Goal: Task Accomplishment & Management: Complete application form

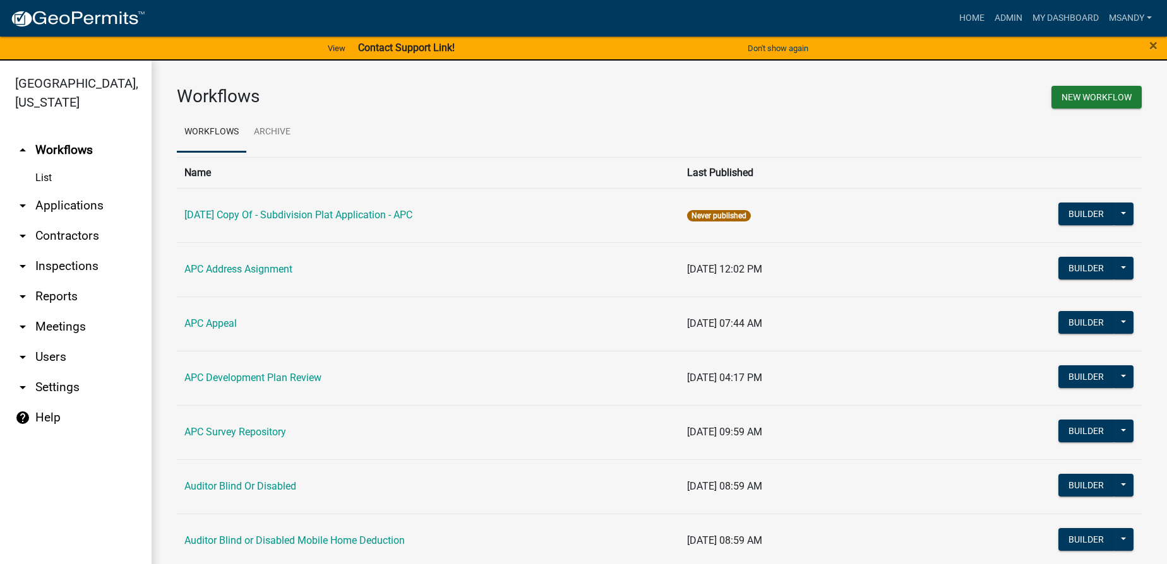
click at [74, 206] on link "arrow_drop_down Applications" at bounding box center [76, 206] width 152 height 30
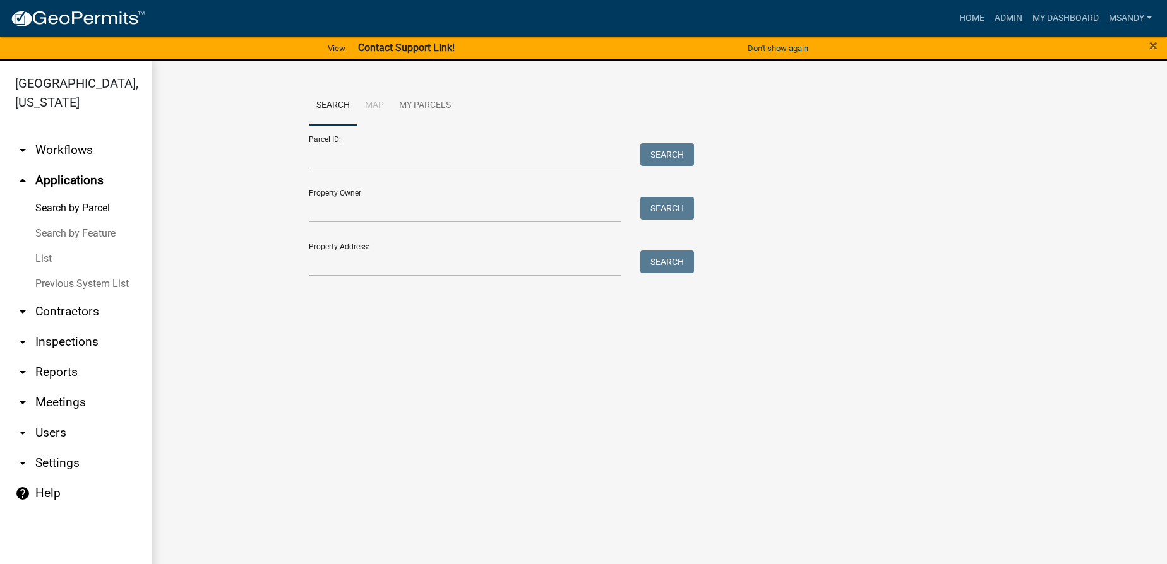
click at [45, 251] on link "List" at bounding box center [76, 258] width 152 height 25
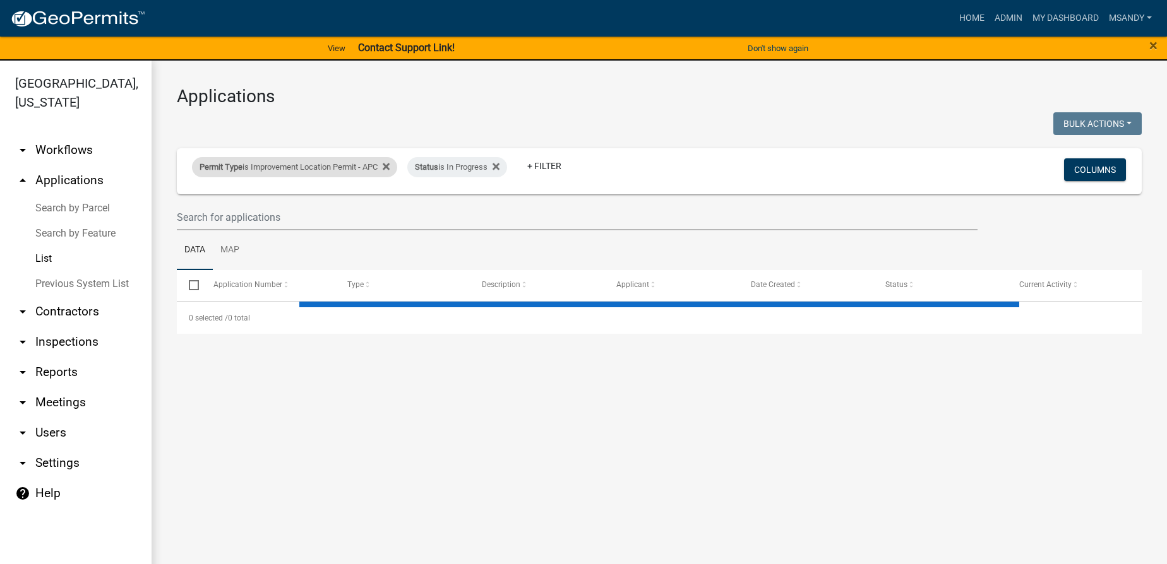
select select "3: 100"
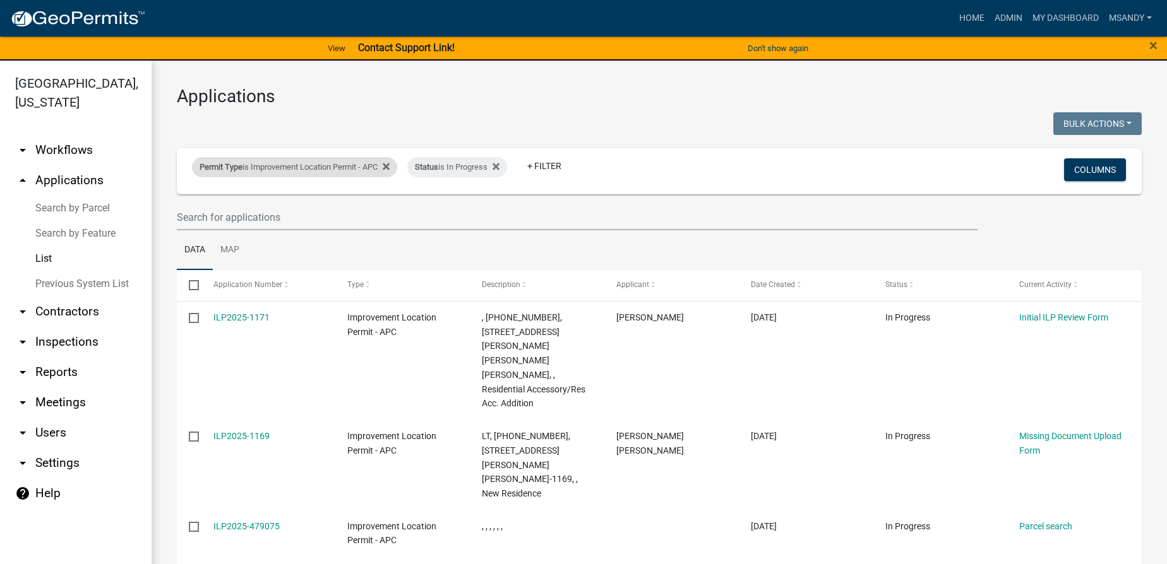
click at [327, 169] on div "Permit Type is Improvement Location Permit - APC" at bounding box center [294, 167] width 205 height 20
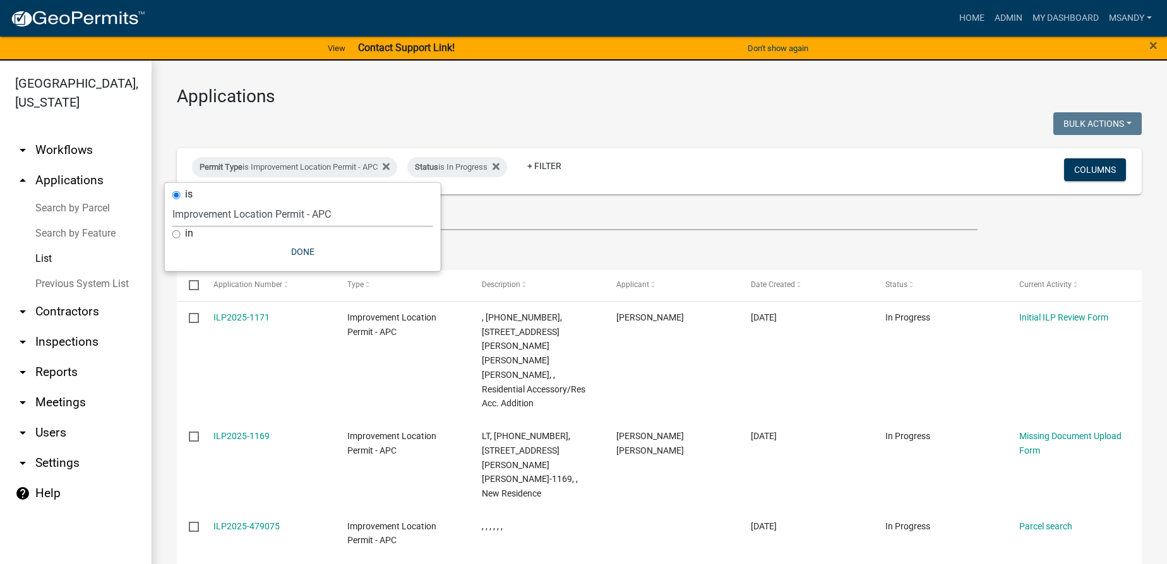
click at [304, 208] on select "Select an option [DATE] Copy Of - Subdivision Plat Application - APC APC Addres…" at bounding box center [302, 214] width 261 height 26
select select "06555e07-7e79-4569-9f73-610b83aead0f"
click at [172, 201] on select "Select an option [DATE] Copy Of - Subdivision Plat Application - APC APC Addres…" at bounding box center [302, 214] width 261 height 26
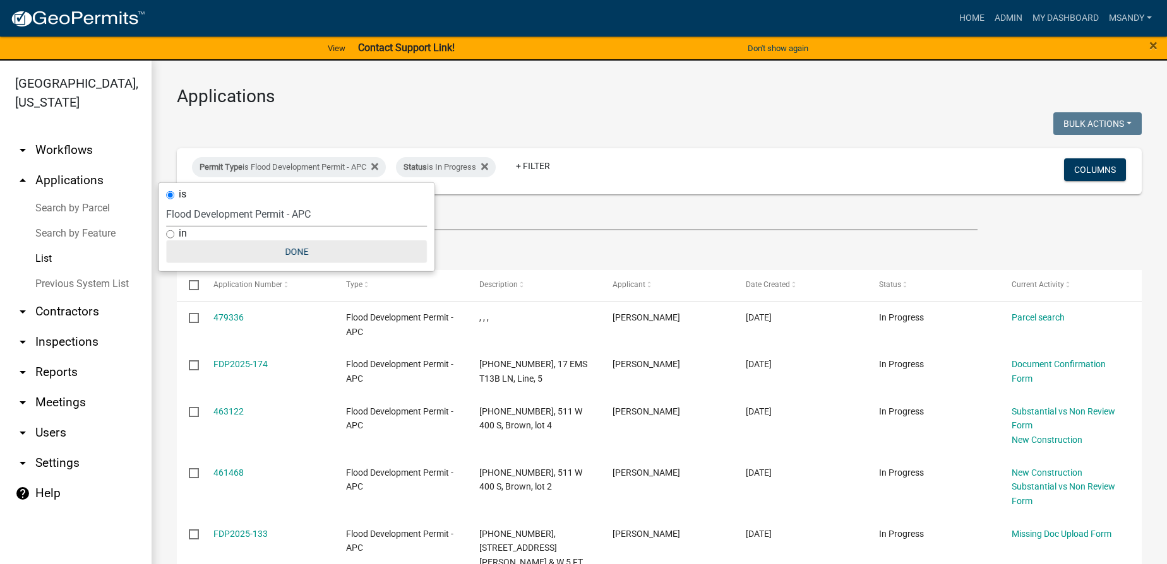
click at [285, 249] on button "Done" at bounding box center [296, 252] width 261 height 23
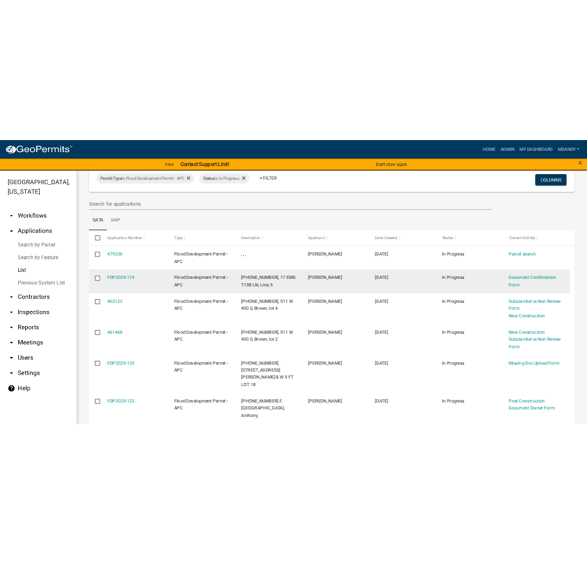
scroll to position [114, 0]
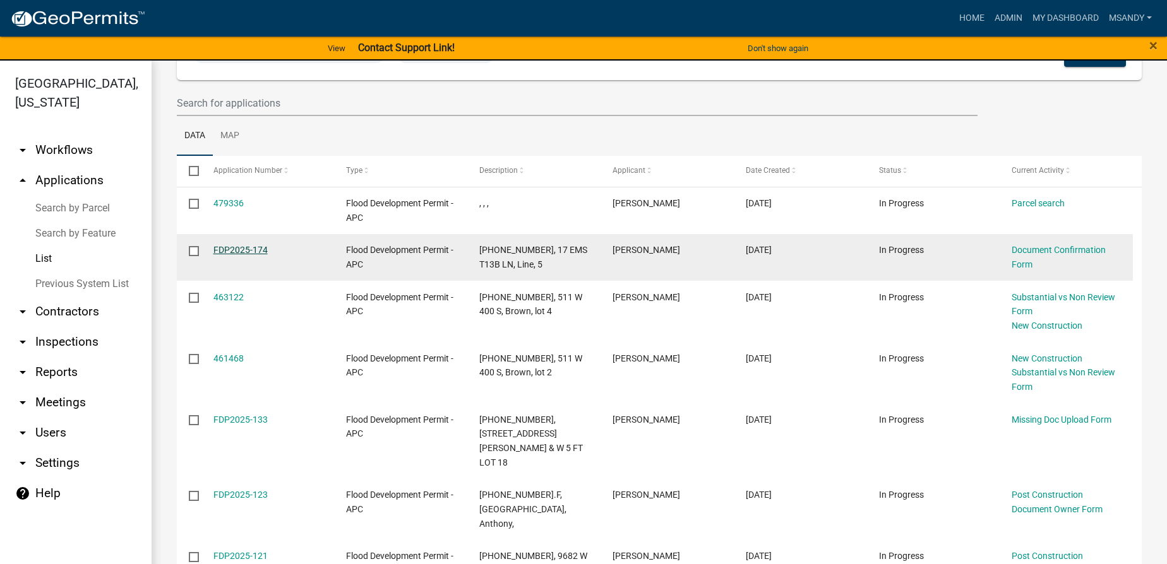
click at [241, 245] on link "FDP2025-174" at bounding box center [240, 250] width 54 height 10
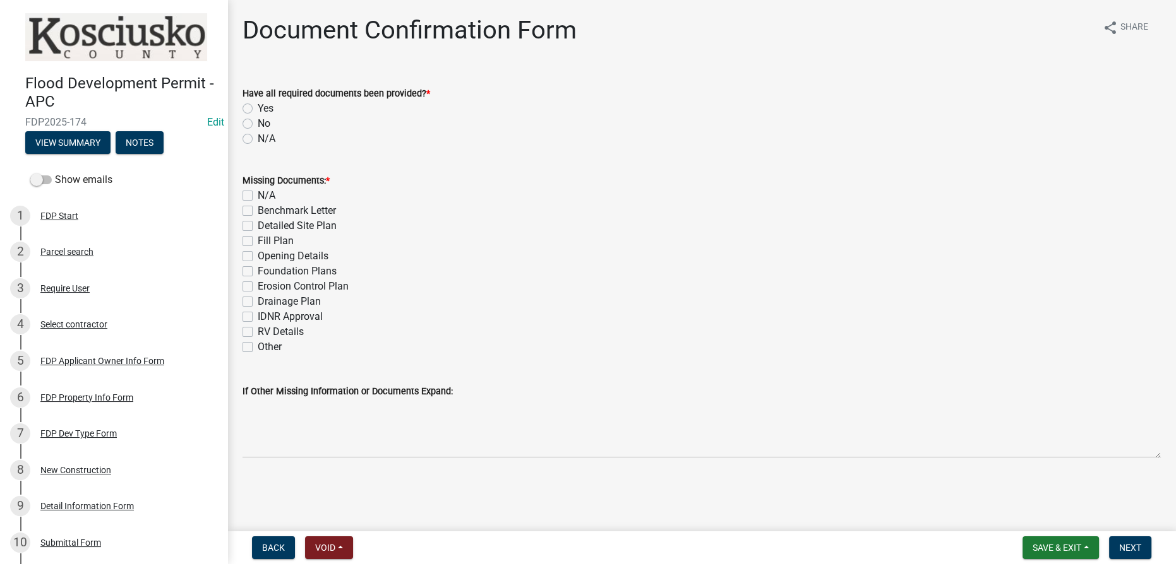
click at [258, 110] on label "Yes" at bounding box center [266, 108] width 16 height 15
click at [258, 109] on input "Yes" at bounding box center [262, 105] width 8 height 8
radio input "true"
click at [258, 198] on label "N/A" at bounding box center [267, 195] width 18 height 15
click at [258, 196] on input "N/A" at bounding box center [262, 192] width 8 height 8
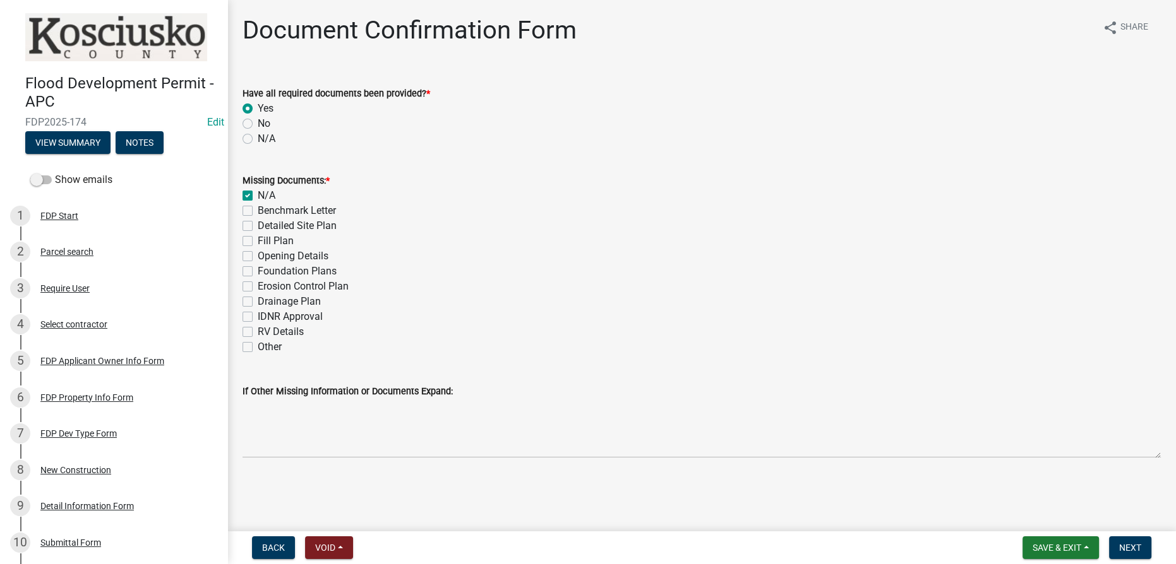
checkbox input "true"
checkbox input "false"
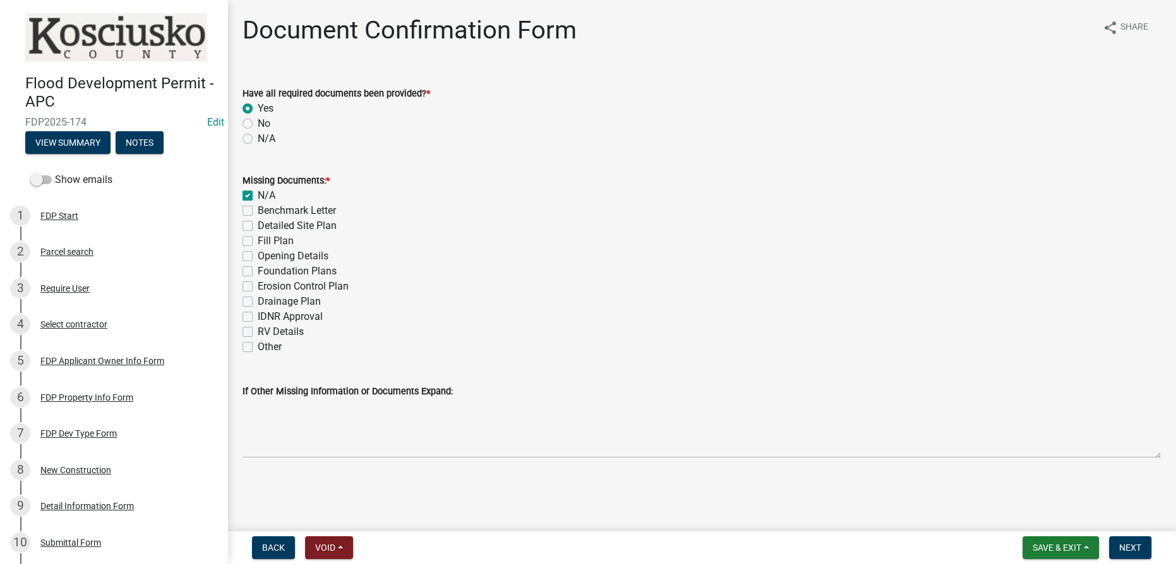
checkbox input "false"
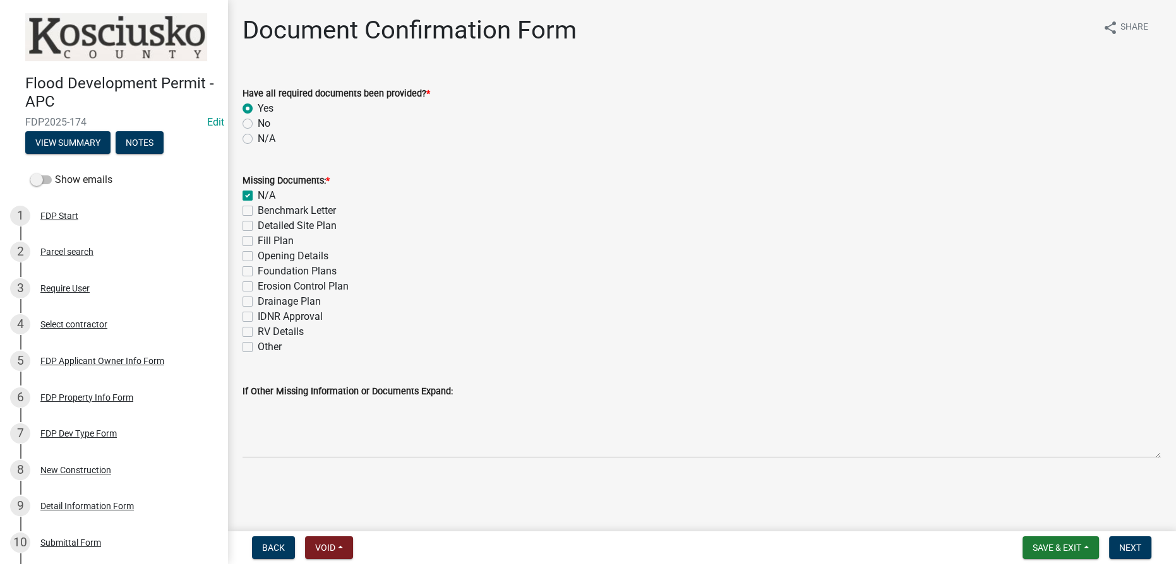
checkbox input "false"
click at [1133, 547] on span "Next" at bounding box center [1130, 548] width 22 height 10
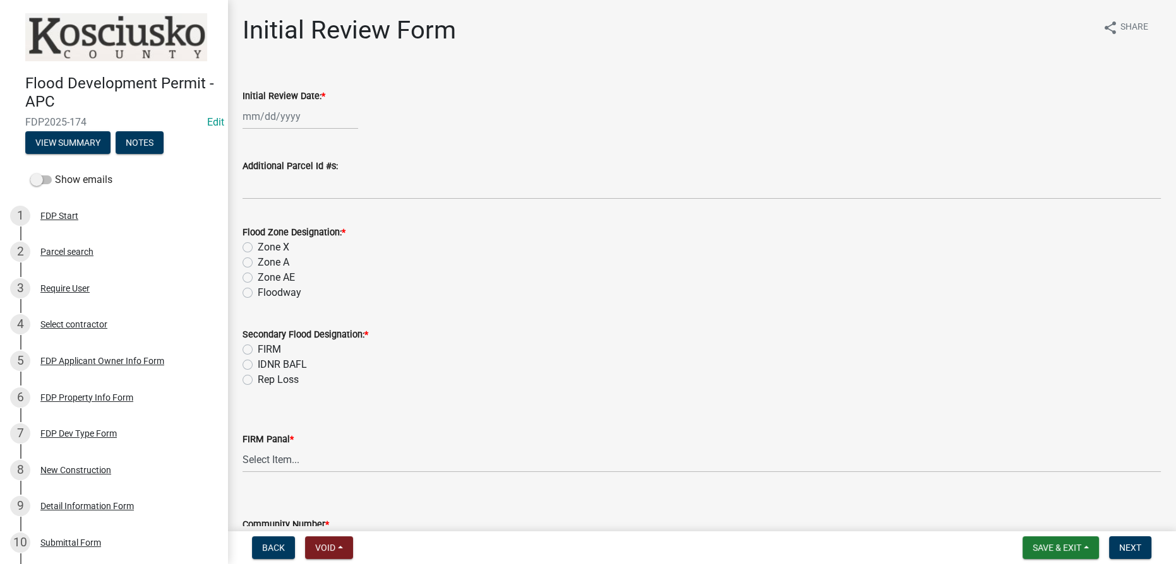
select select "9"
select select "2025"
click at [292, 127] on div "[PERSON_NAME] Feb Mar Apr [PERSON_NAME][DATE] Oct Nov [DATE] 1526 1527 1528 152…" at bounding box center [300, 117] width 116 height 26
click at [276, 221] on div "16" at bounding box center [275, 224] width 20 height 20
type input "[DATE]"
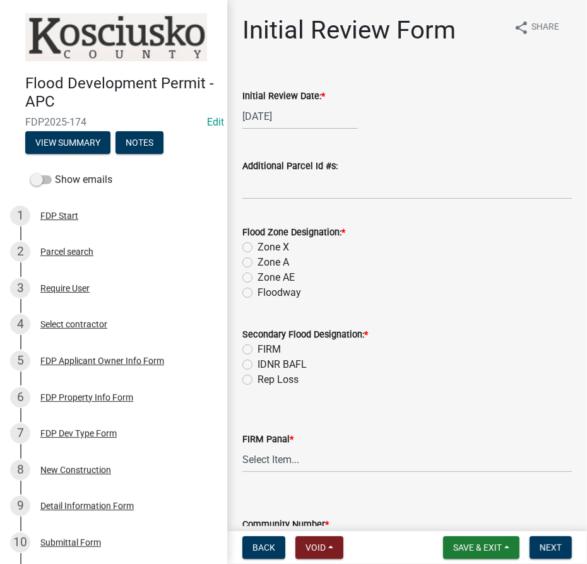
click at [258, 278] on label "Zone AE" at bounding box center [276, 277] width 37 height 15
click at [258, 278] on input "Zone AE" at bounding box center [262, 274] width 8 height 8
radio input "true"
click at [258, 350] on label "FIRM" at bounding box center [269, 349] width 23 height 15
click at [258, 350] on input "FIRM" at bounding box center [262, 346] width 8 height 8
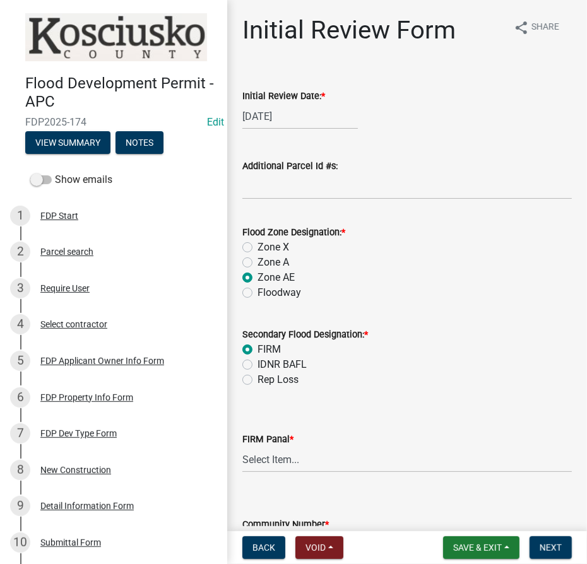
radio input "true"
click at [344, 456] on select "Select Item... 0020 0040 0045 0065 0067 0070 0086 0090 0095 0110 0120 0140 0145…" at bounding box center [407, 460] width 330 height 26
click at [242, 447] on select "Select Item... 0020 0040 0045 0065 0067 0070 0086 0090 0095 0110 0120 0140 0145…" at bounding box center [407, 460] width 330 height 26
select select "6542b46f-b0f9-47ea-b330-14d471de30e6"
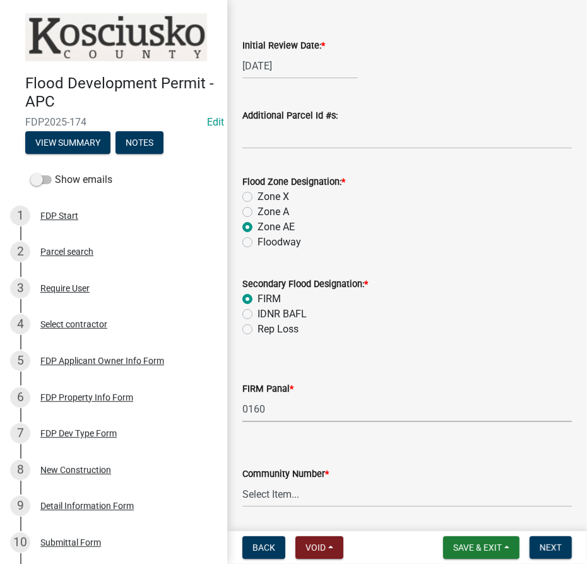
scroll to position [92, 0]
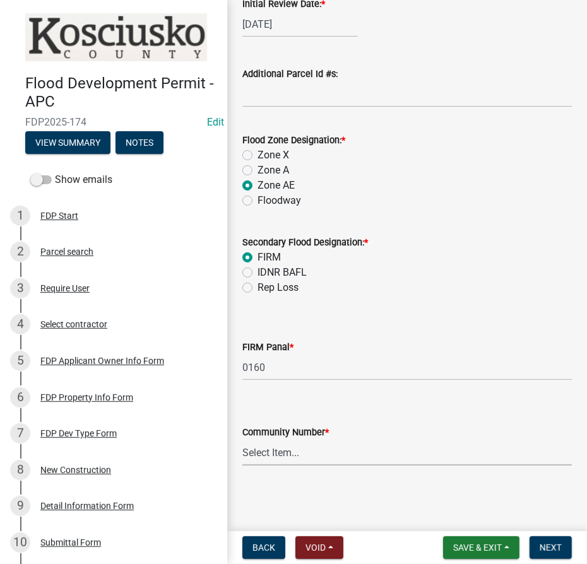
click at [290, 456] on select "Select Item... Kos Co - Unincop - 180121 Town of [GEOGRAPHIC_DATA] - 180382 Tow…" at bounding box center [407, 453] width 330 height 26
click at [242, 440] on select "Select Item... Kos Co - Unincop - 180121 Town of [GEOGRAPHIC_DATA] - 180382 Tow…" at bounding box center [407, 453] width 330 height 26
select select "1d0925c7-9c1e-4f6f-b7f6-1bc109fea0dc"
click at [557, 550] on span "Next" at bounding box center [551, 548] width 22 height 10
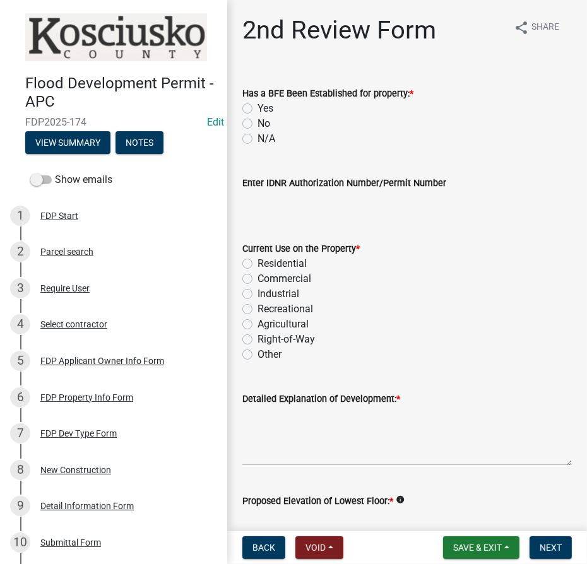
click at [258, 110] on label "Yes" at bounding box center [266, 108] width 16 height 15
click at [258, 109] on input "Yes" at bounding box center [262, 105] width 8 height 8
radio input "true"
click at [258, 261] on label "Residential" at bounding box center [282, 263] width 49 height 15
click at [258, 261] on input "Residential" at bounding box center [262, 260] width 8 height 8
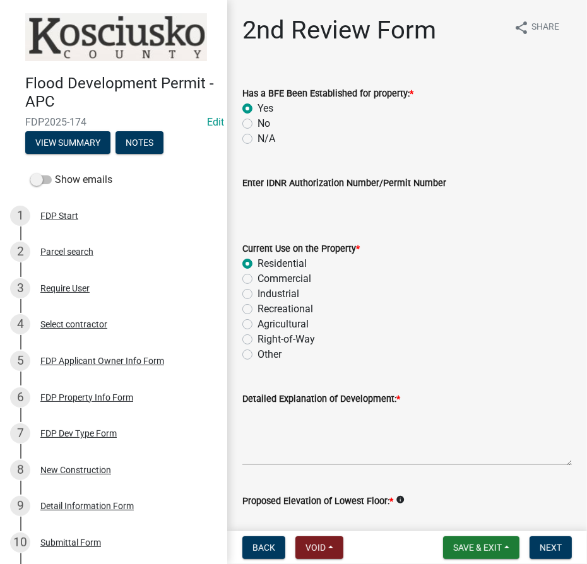
radio input "true"
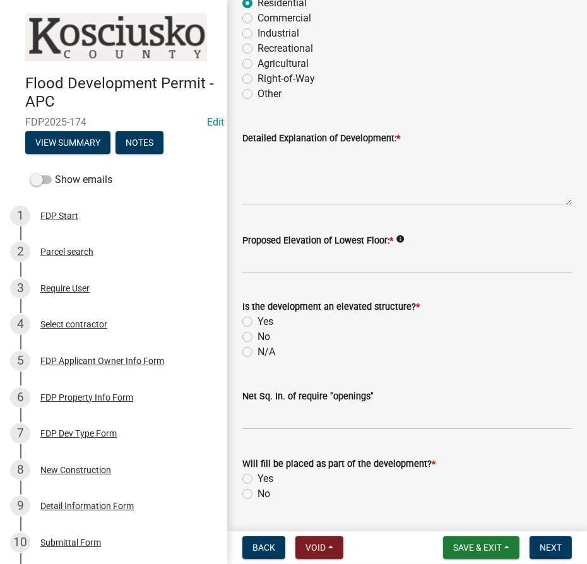
scroll to position [344, 0]
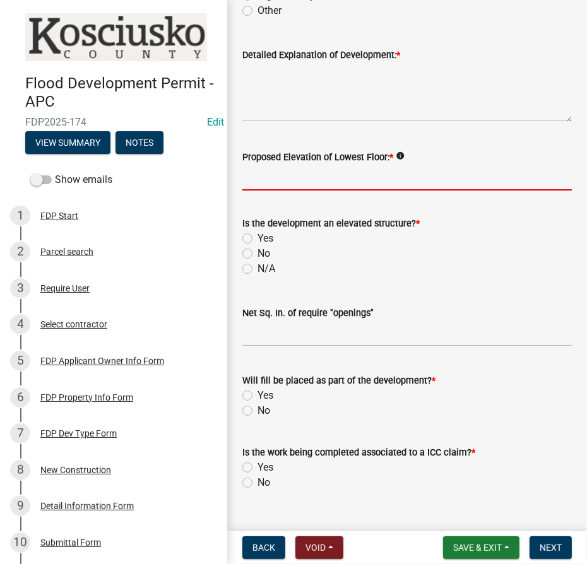
click at [254, 181] on input "Proposed Elevation of Lowest Floor: *" at bounding box center [407, 178] width 330 height 26
type input "841.2"
click at [258, 236] on label "Yes" at bounding box center [266, 238] width 16 height 15
click at [258, 236] on input "Yes" at bounding box center [262, 235] width 8 height 8
radio input "true"
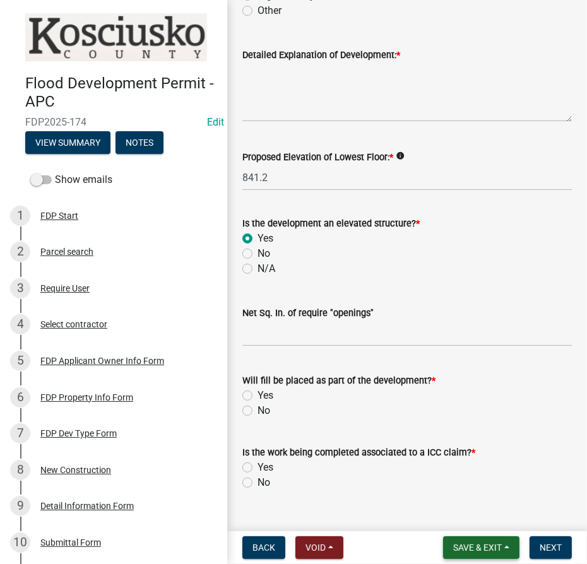
click at [487, 550] on span "Save & Exit" at bounding box center [477, 548] width 49 height 10
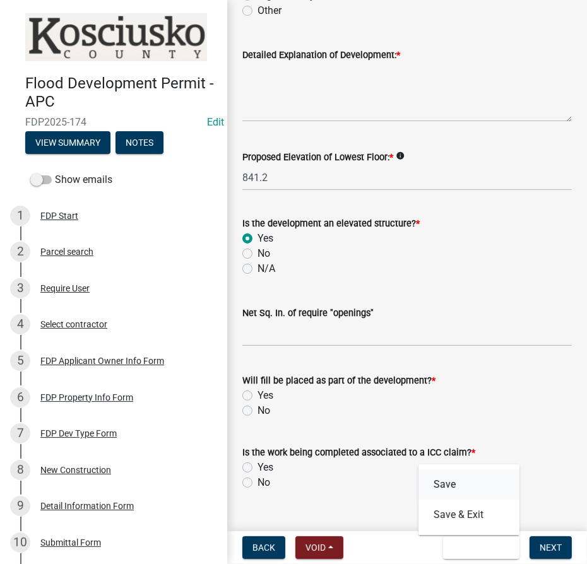
click at [460, 480] on button "Save" at bounding box center [469, 485] width 101 height 30
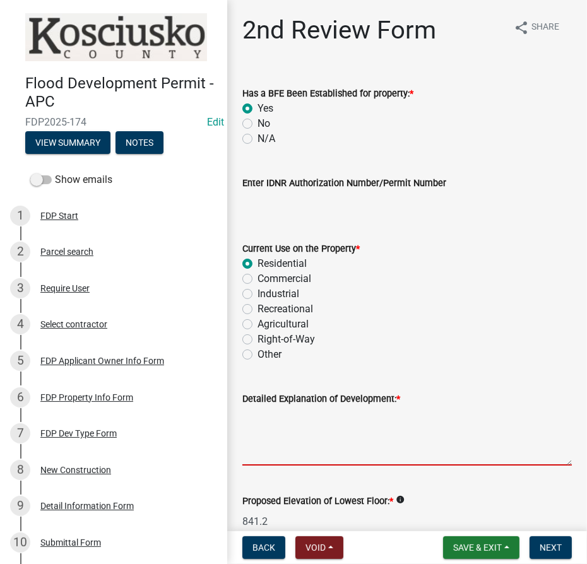
click at [372, 424] on textarea "Detailed Explanation of Development: *" at bounding box center [407, 436] width 330 height 59
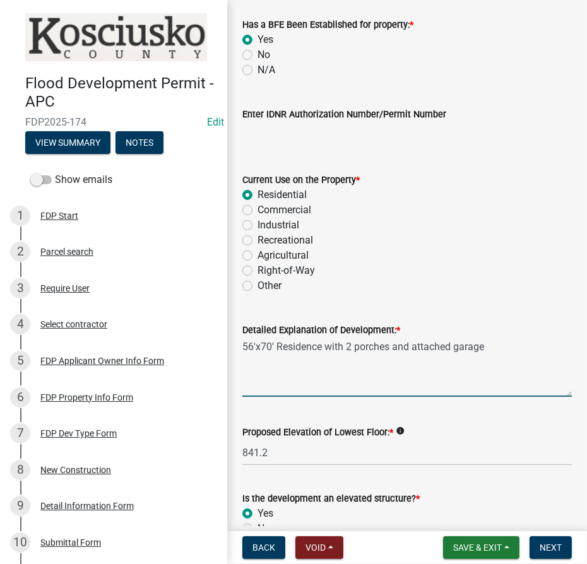
scroll to position [229, 0]
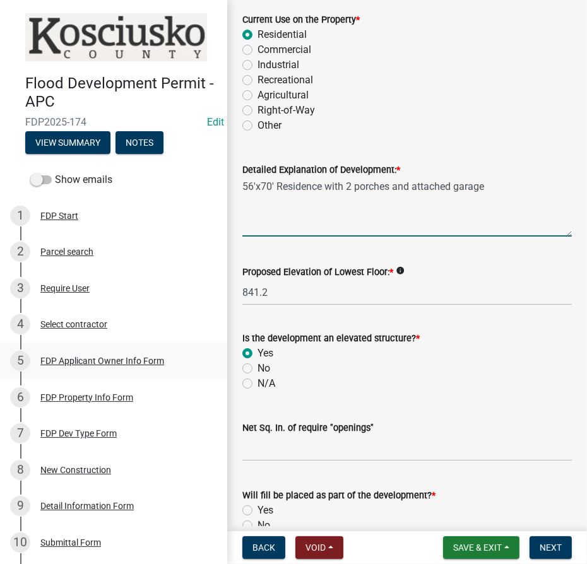
type textarea "56'x70' Residence with 2 porches and attached garage"
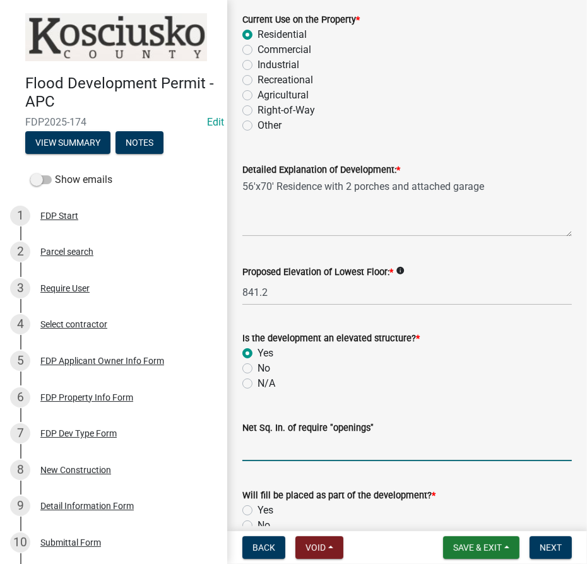
click at [304, 452] on input "text" at bounding box center [407, 449] width 330 height 26
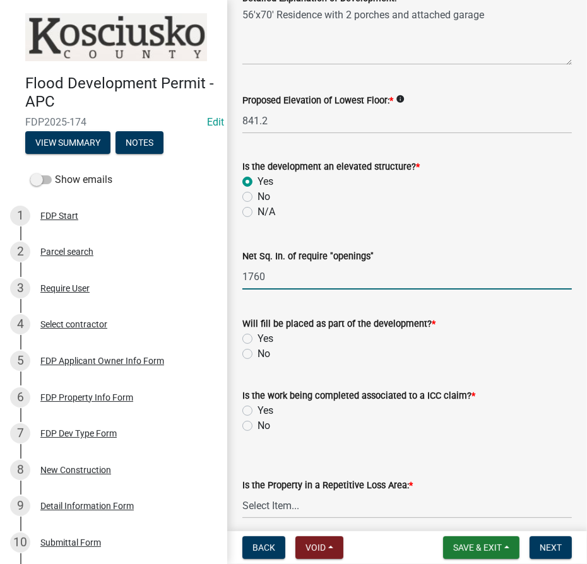
scroll to position [402, 0]
type input "1760"
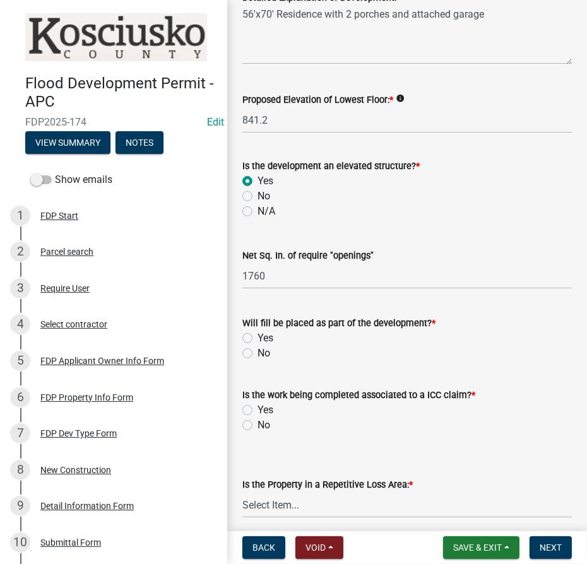
click at [258, 353] on label "No" at bounding box center [264, 353] width 13 height 15
click at [258, 353] on input "No" at bounding box center [262, 350] width 8 height 8
radio input "true"
click at [258, 422] on label "No" at bounding box center [264, 425] width 13 height 15
click at [258, 422] on input "No" at bounding box center [262, 422] width 8 height 8
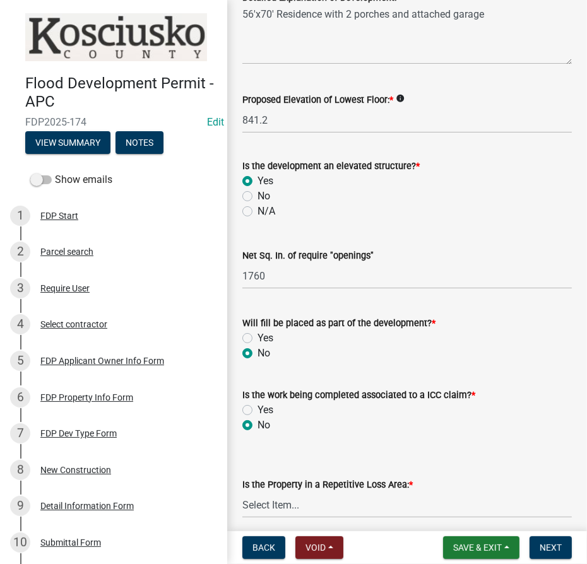
radio input "true"
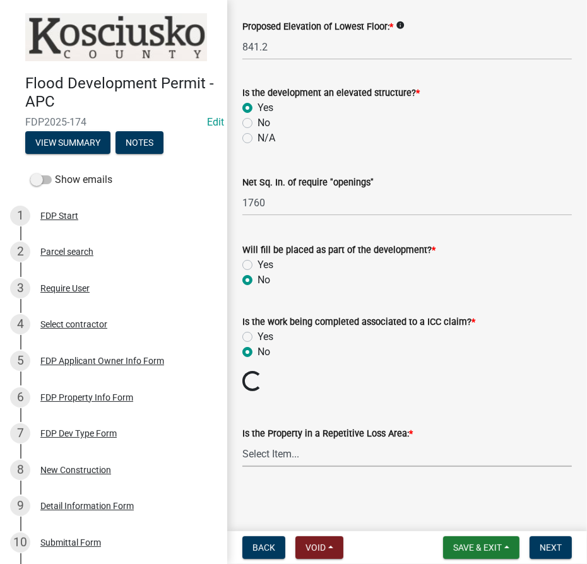
scroll to position [453, 0]
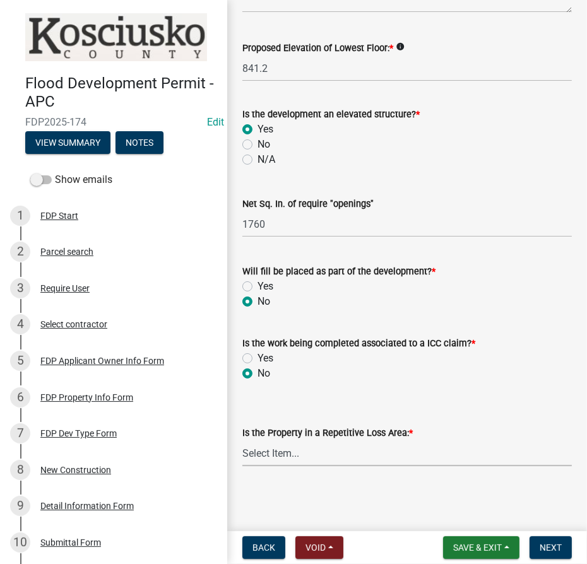
click at [286, 454] on select "Select Item... N/A Sycamore Briarwood EMS T41 EMS T13B Shore Acres EMS B40F EMS…" at bounding box center [407, 454] width 330 height 26
click at [242, 441] on select "Select Item... N/A Sycamore Briarwood EMS T41 EMS T13B Shore Acres EMS B40F EMS…" at bounding box center [407, 454] width 330 height 26
select select "1d0a69d3-775b-4549-bda4-c747b16bf243"
click at [547, 545] on span "Next" at bounding box center [551, 548] width 22 height 10
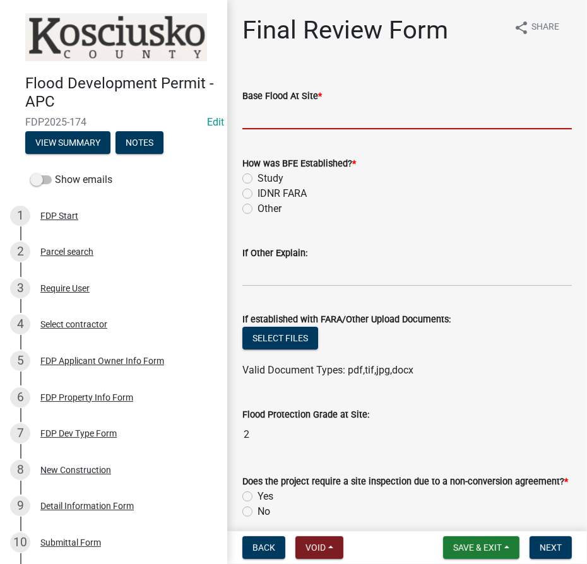
drag, startPoint x: 335, startPoint y: 118, endPoint x: 328, endPoint y: 101, distance: 18.4
click at [335, 118] on input "text" at bounding box center [407, 117] width 330 height 26
type input "839.2"
click at [258, 180] on label "Study" at bounding box center [271, 178] width 26 height 15
click at [258, 179] on input "Study" at bounding box center [262, 175] width 8 height 8
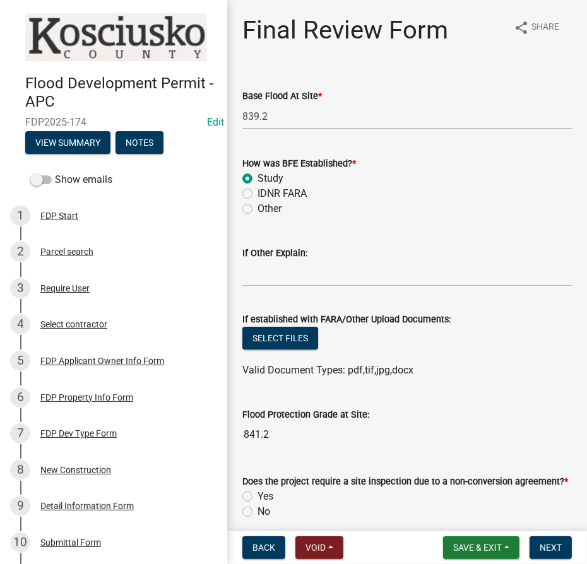
radio input "true"
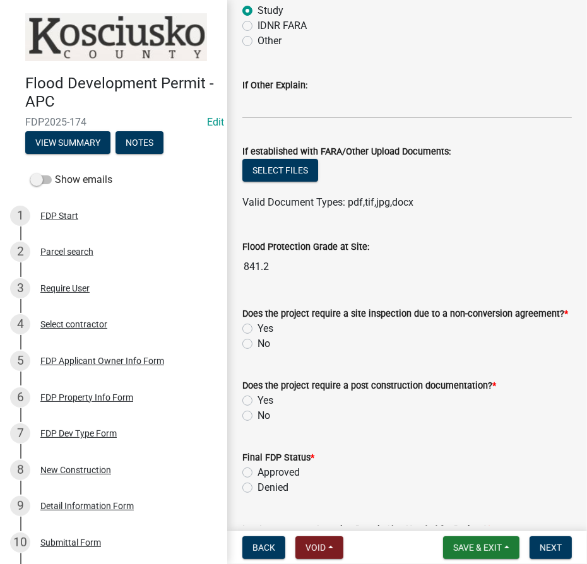
scroll to position [172, 0]
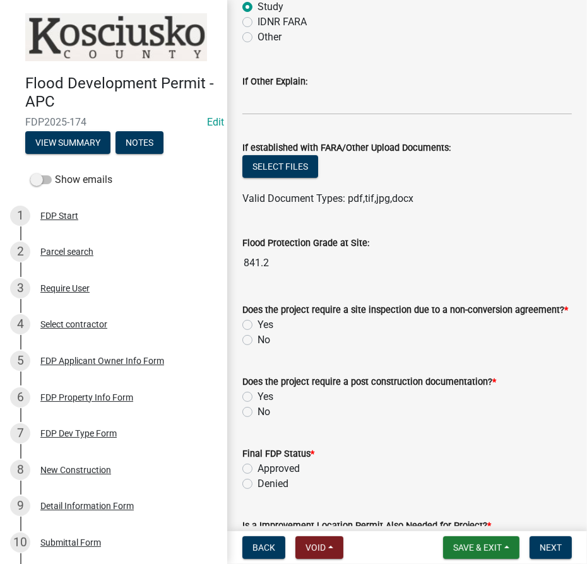
click at [258, 340] on label "No" at bounding box center [264, 340] width 13 height 15
click at [258, 340] on input "No" at bounding box center [262, 337] width 8 height 8
radio input "true"
click at [258, 396] on label "Yes" at bounding box center [266, 397] width 16 height 15
click at [258, 396] on input "Yes" at bounding box center [262, 394] width 8 height 8
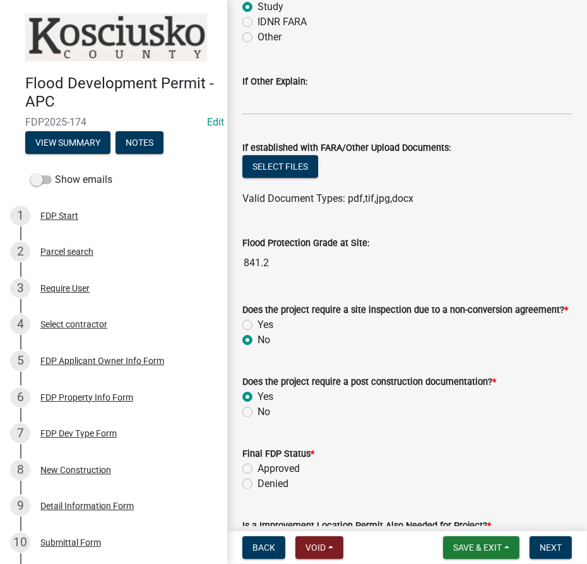
radio input "true"
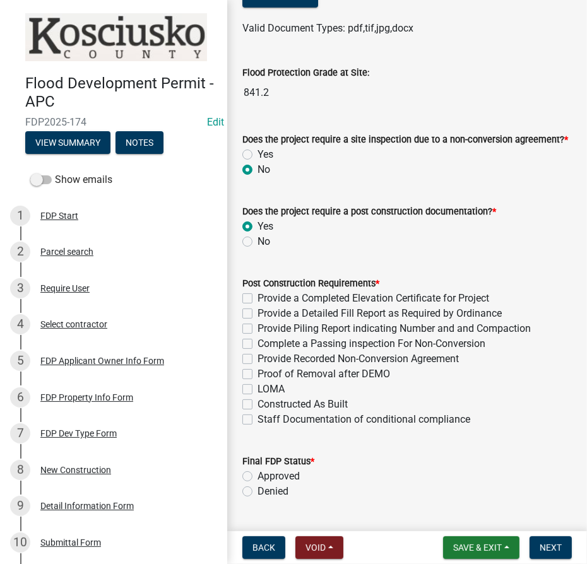
scroll to position [344, 0]
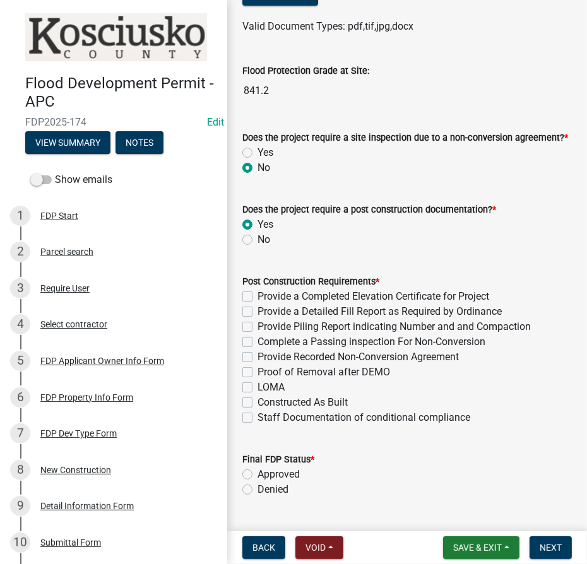
click at [258, 294] on label "Provide a Completed Elevation Certificate for Project" at bounding box center [374, 296] width 232 height 15
click at [258, 294] on input "Provide a Completed Elevation Certificate for Project" at bounding box center [262, 293] width 8 height 8
checkbox input "true"
checkbox input "false"
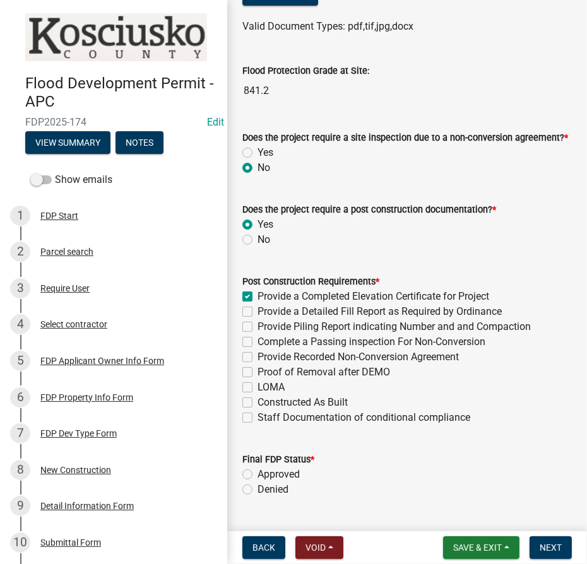
checkbox input "false"
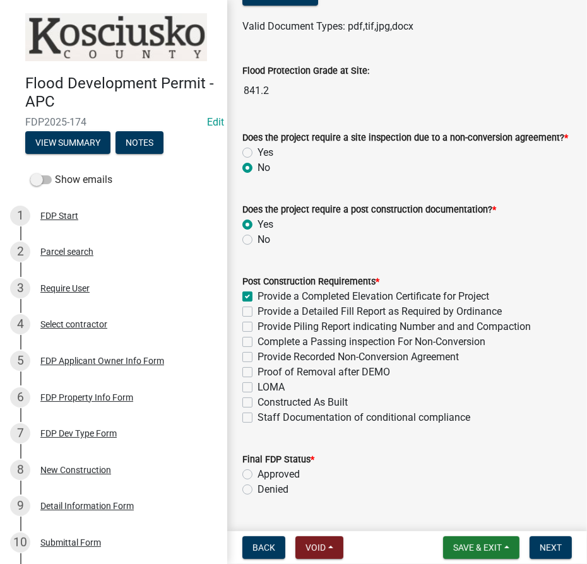
checkbox input "false"
click at [258, 326] on label "Provide Piling Report indicating Number and and Compaction" at bounding box center [394, 326] width 273 height 15
click at [258, 326] on input "Provide Piling Report indicating Number and and Compaction" at bounding box center [262, 323] width 8 height 8
checkbox input "true"
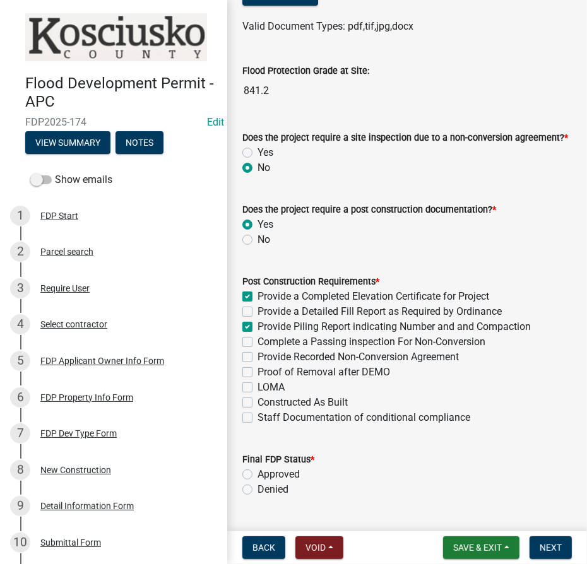
checkbox input "false"
checkbox input "true"
checkbox input "false"
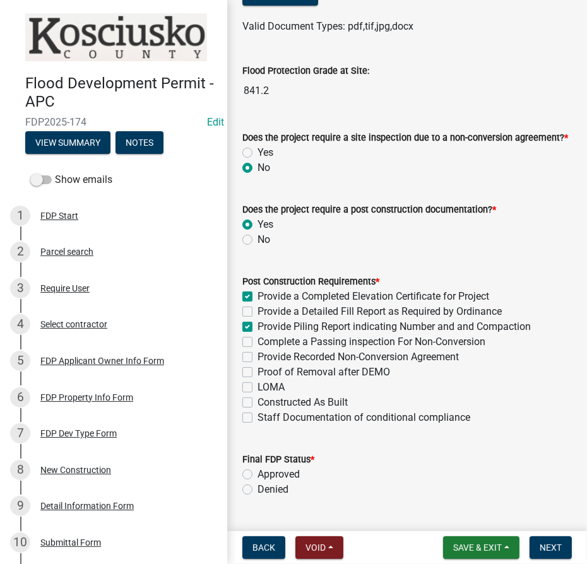
checkbox input "false"
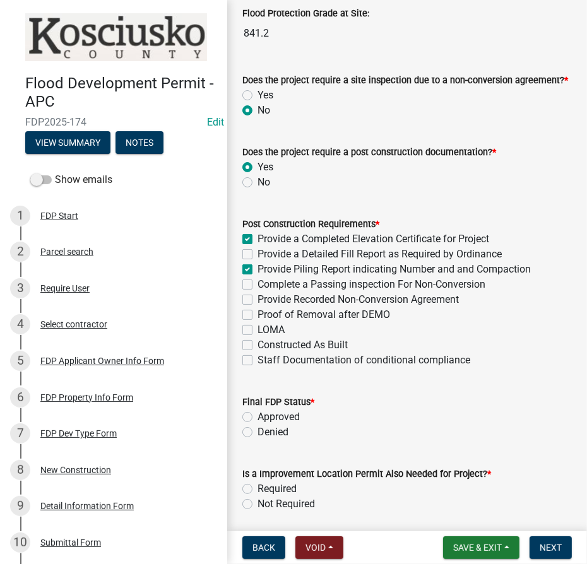
scroll to position [459, 0]
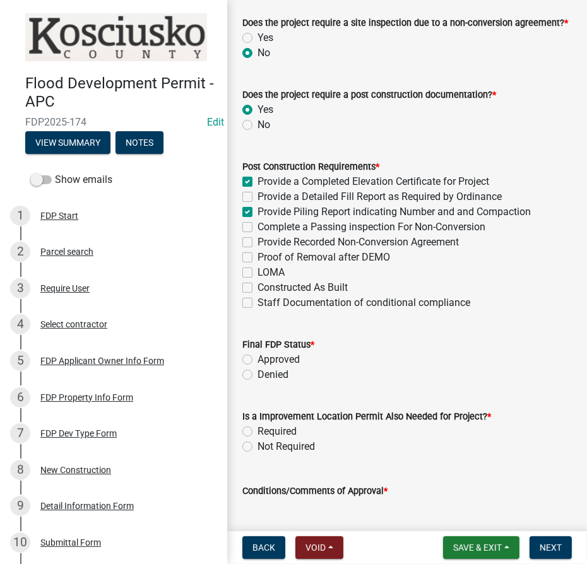
click at [258, 360] on label "Approved" at bounding box center [279, 359] width 42 height 15
click at [258, 360] on input "Approved" at bounding box center [262, 356] width 8 height 8
radio input "true"
click at [258, 428] on label "Required" at bounding box center [277, 431] width 39 height 15
click at [258, 428] on input "Required" at bounding box center [262, 428] width 8 height 8
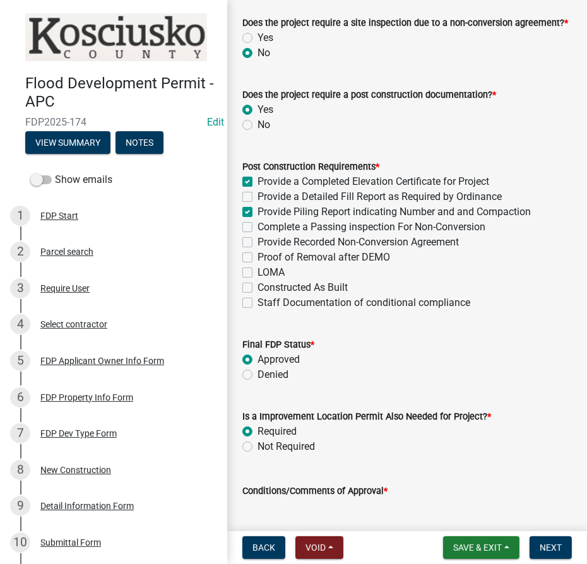
radio input "true"
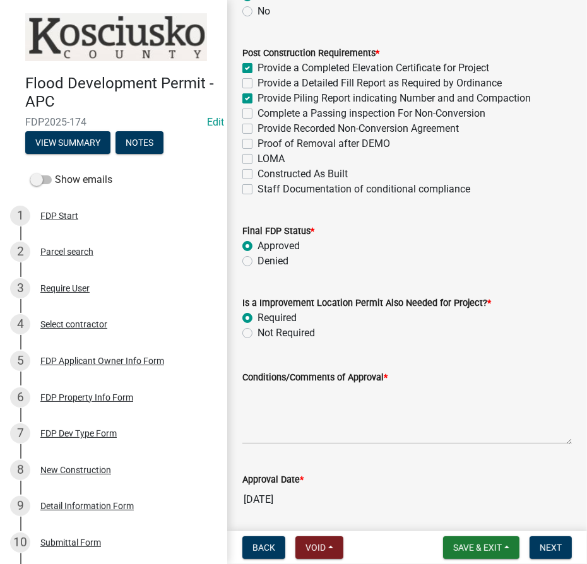
scroll to position [574, 0]
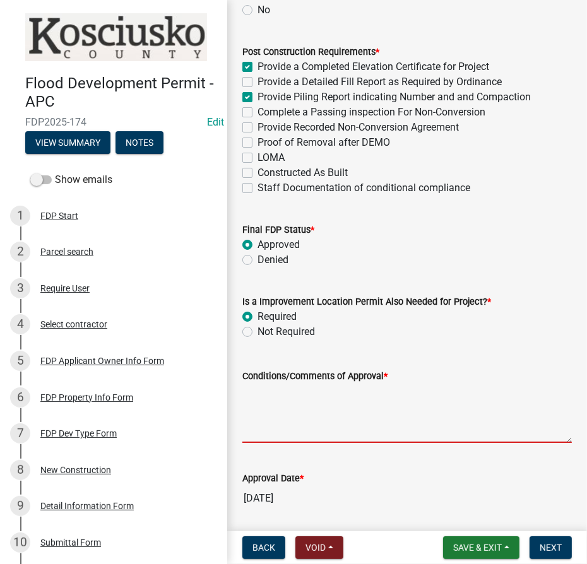
click at [255, 395] on textarea "Conditions/Comments of Approval *" at bounding box center [407, 413] width 330 height 59
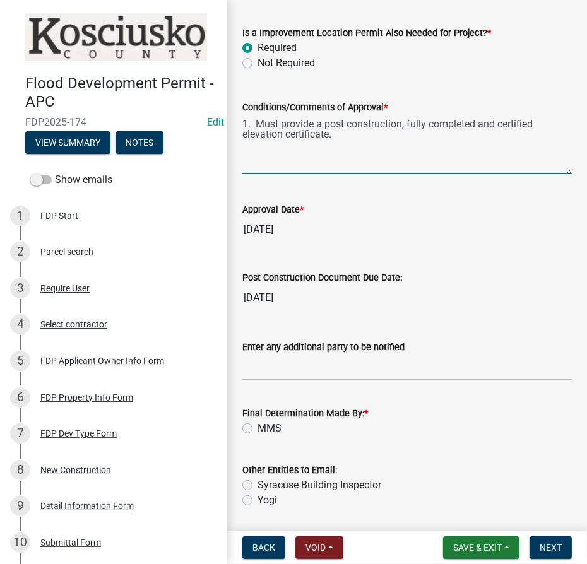
scroll to position [860, 0]
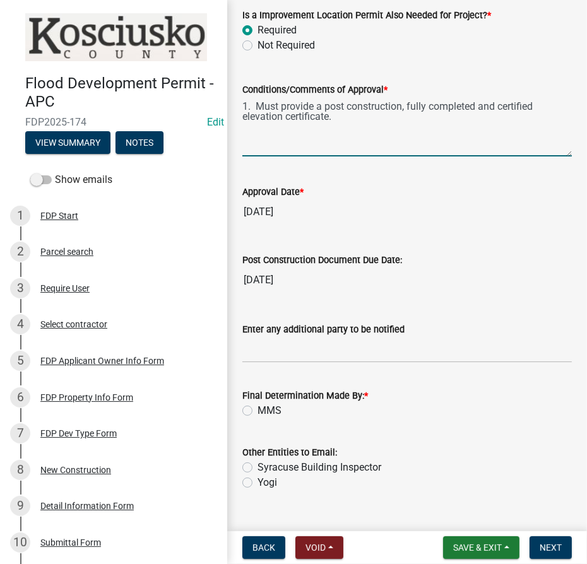
type textarea "1. Must provide a post construction, fully completed and certified elevation ce…"
click at [258, 408] on label "MMS" at bounding box center [270, 410] width 24 height 15
click at [258, 408] on input "MMS" at bounding box center [262, 407] width 8 height 8
radio input "true"
click at [547, 543] on span "Next" at bounding box center [551, 548] width 22 height 10
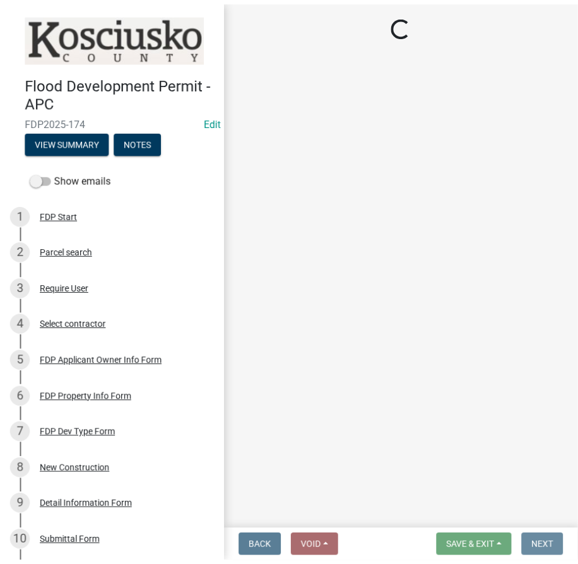
scroll to position [0, 0]
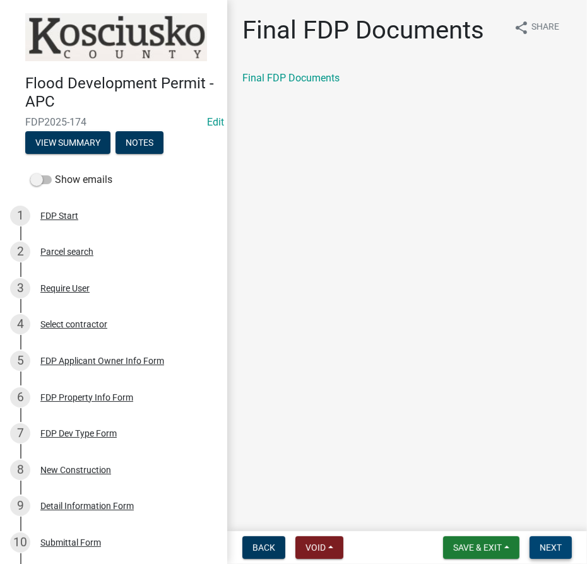
click at [550, 548] on span "Next" at bounding box center [551, 548] width 22 height 10
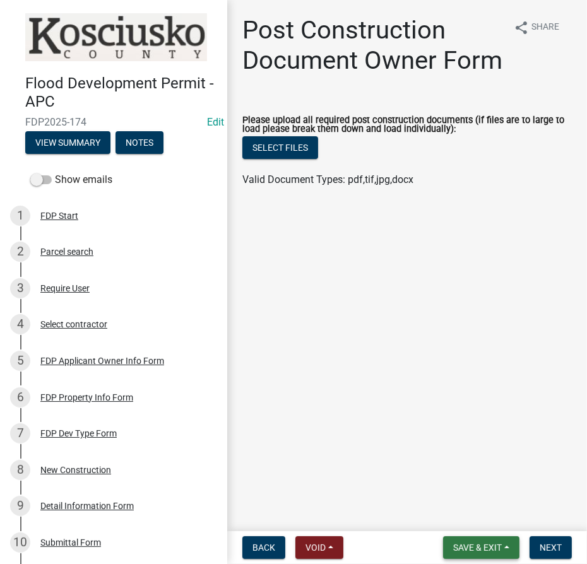
click at [473, 547] on span "Save & Exit" at bounding box center [477, 548] width 49 height 10
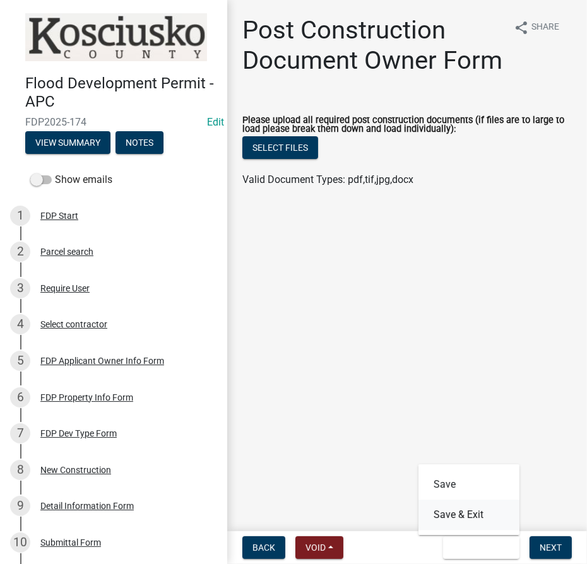
click at [472, 515] on button "Save & Exit" at bounding box center [469, 515] width 101 height 30
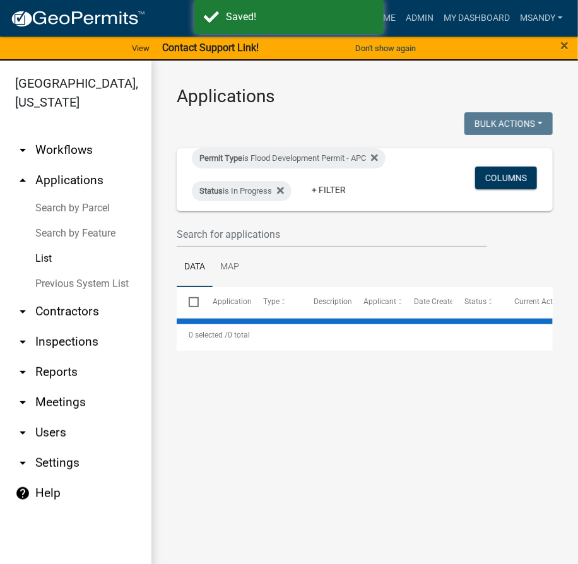
select select "3: 100"
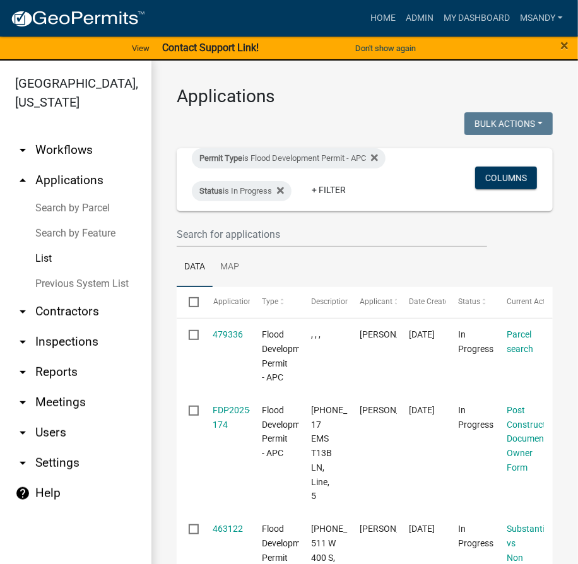
click at [62, 205] on link "Search by Parcel" at bounding box center [76, 208] width 152 height 25
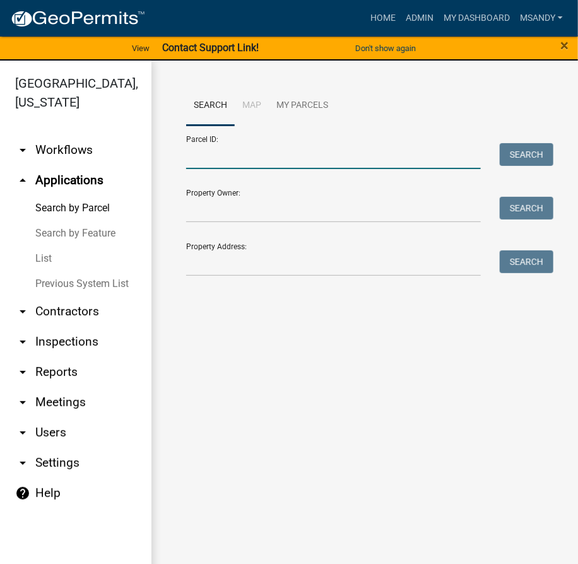
click at [297, 154] on input "Parcel ID:" at bounding box center [333, 156] width 295 height 26
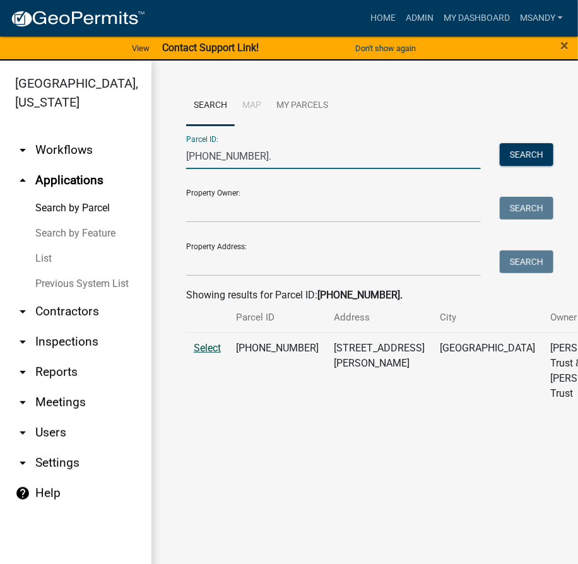
type input "[PHONE_NUMBER]."
click at [217, 354] on span "Select" at bounding box center [207, 348] width 27 height 12
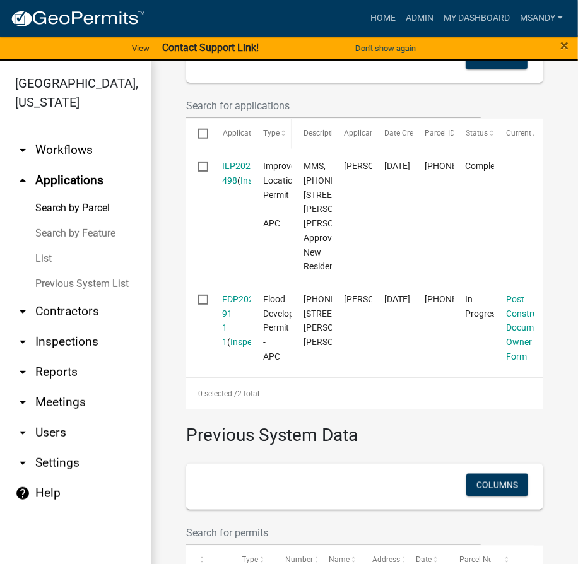
scroll to position [516, 0]
